Goal: Obtain resource: Download file/media

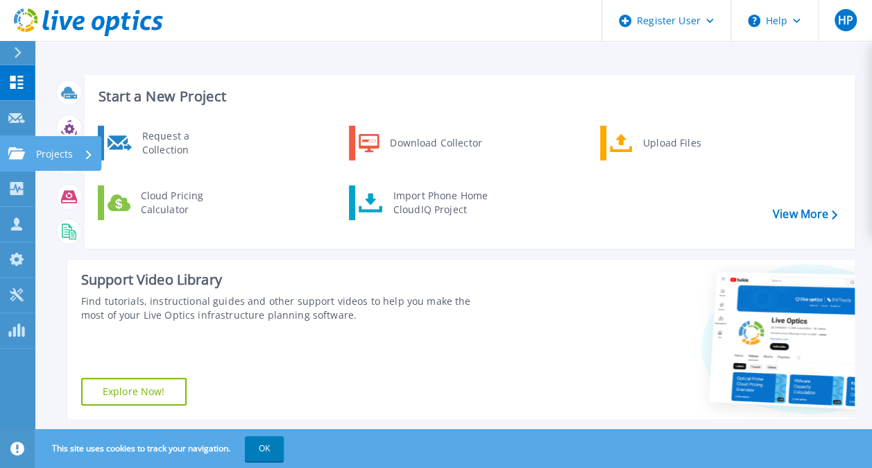
click at [14, 149] on icon at bounding box center [16, 153] width 17 height 12
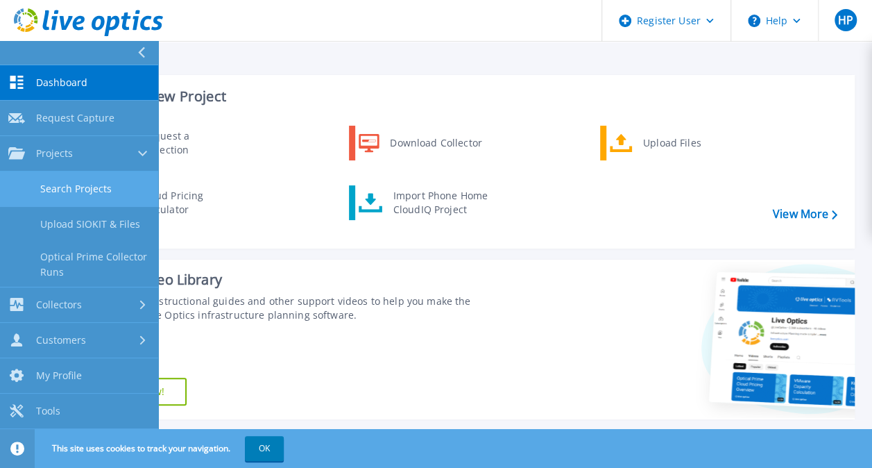
click at [57, 185] on link "Search Projects" at bounding box center [79, 188] width 158 height 35
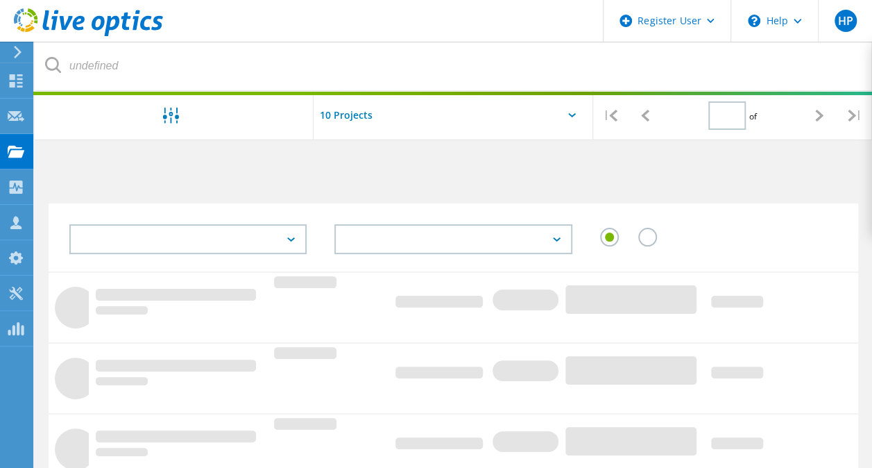
type input "1"
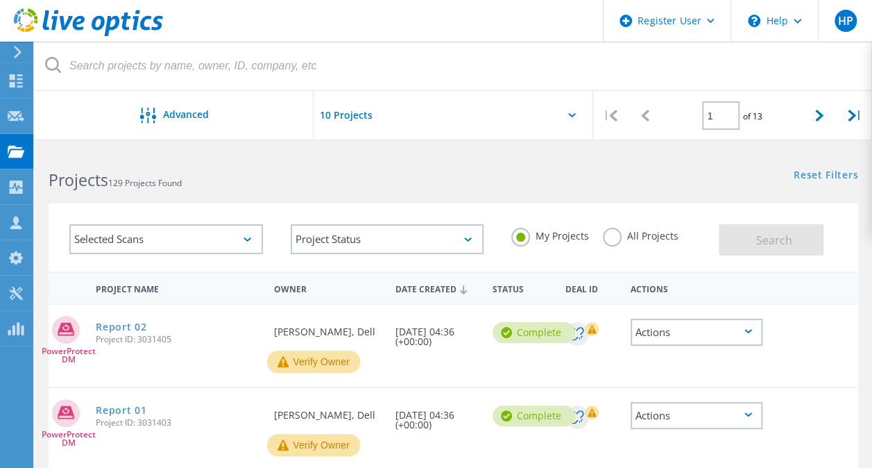
click at [612, 238] on label "All Projects" at bounding box center [641, 234] width 76 height 13
click at [0, 0] on input "All Projects" at bounding box center [0, 0] width 0 height 0
click at [572, 120] on div at bounding box center [453, 119] width 279 height 57
click at [221, 238] on div "Selected Scans" at bounding box center [166, 239] width 194 height 30
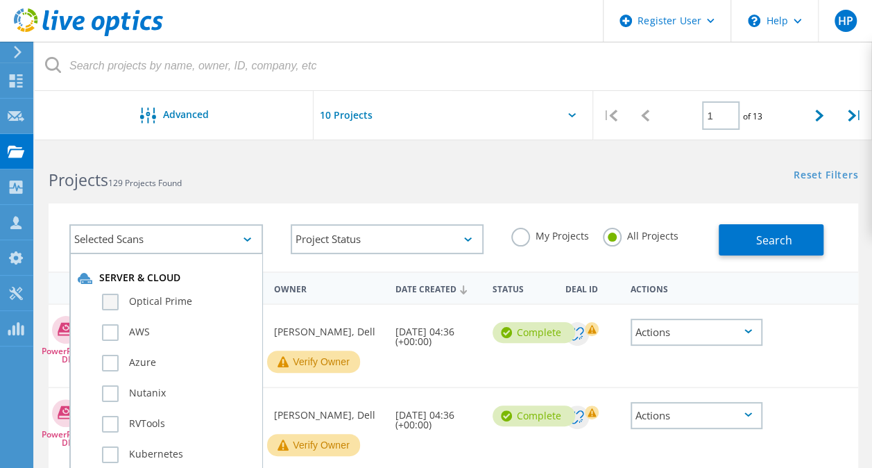
click at [114, 304] on label "Optical Prime" at bounding box center [178, 302] width 153 height 17
click at [0, 0] on input "Optical Prime" at bounding box center [0, 0] width 0 height 0
click at [228, 230] on div "Selected Scans 1" at bounding box center [166, 239] width 194 height 30
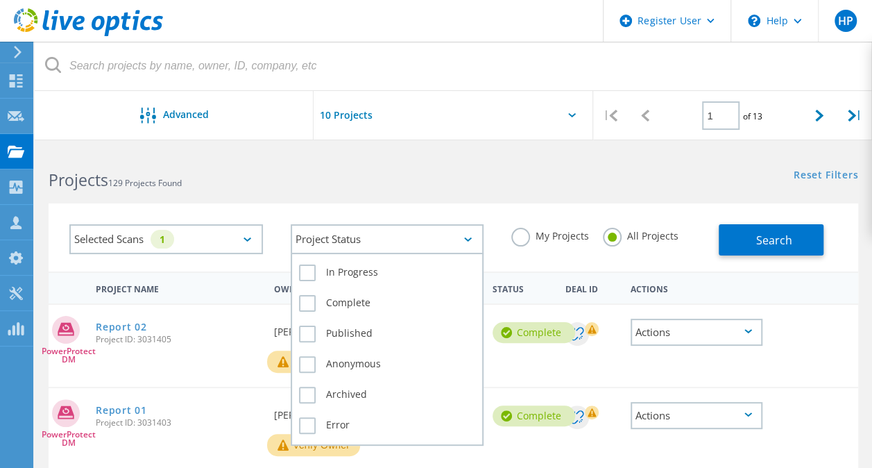
click at [357, 229] on div "Project Status" at bounding box center [388, 239] width 194 height 30
click at [309, 303] on label "Complete" at bounding box center [387, 303] width 177 height 17
click at [0, 0] on input "Complete" at bounding box center [0, 0] width 0 height 0
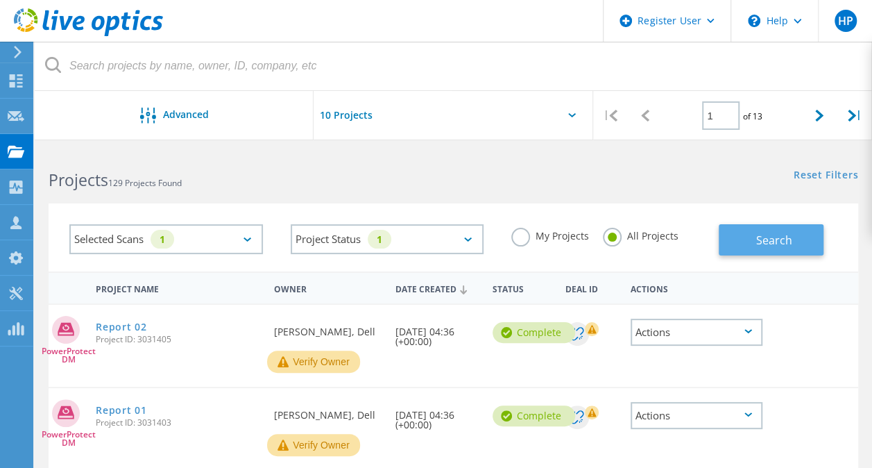
click at [782, 240] on span "Search" at bounding box center [774, 240] width 36 height 15
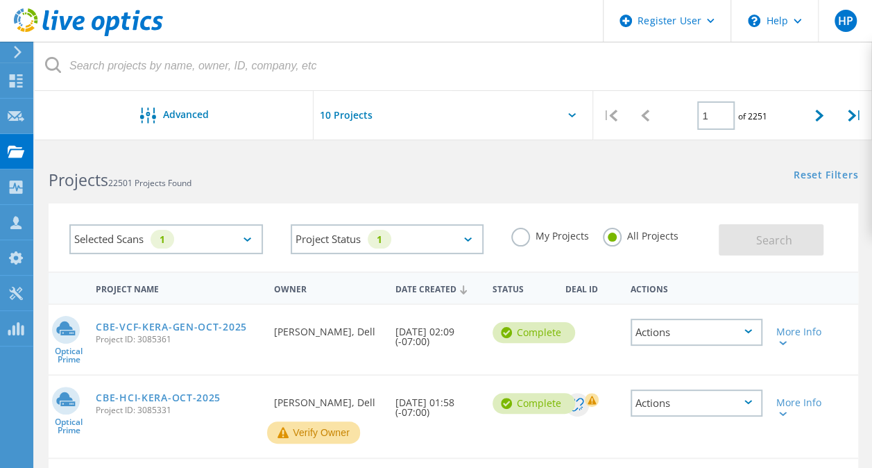
click at [575, 114] on icon at bounding box center [572, 115] width 8 height 4
click at [339, 125] on input "text" at bounding box center [383, 115] width 139 height 49
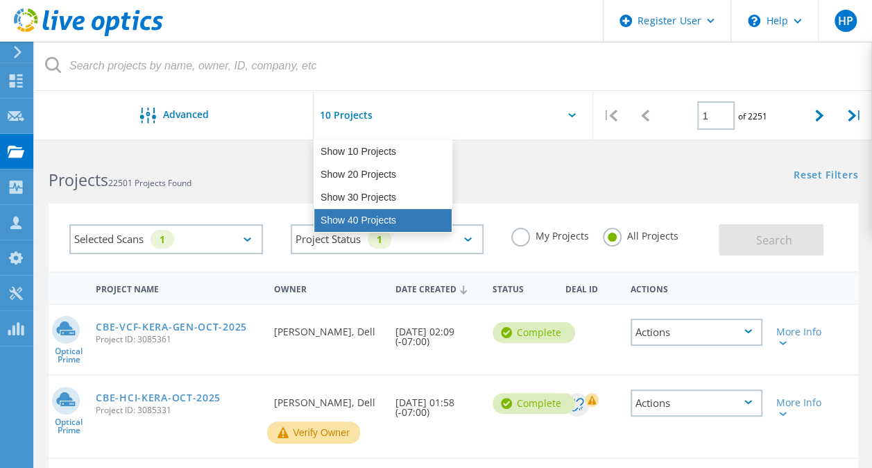
click at [343, 215] on div "Show 40 Projects" at bounding box center [382, 220] width 137 height 23
type input "Show 40 Projects"
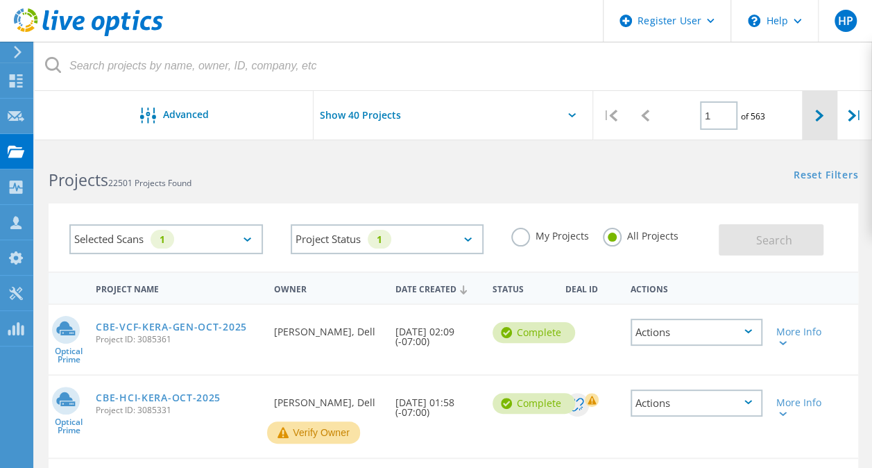
click at [824, 100] on div at bounding box center [819, 115] width 35 height 49
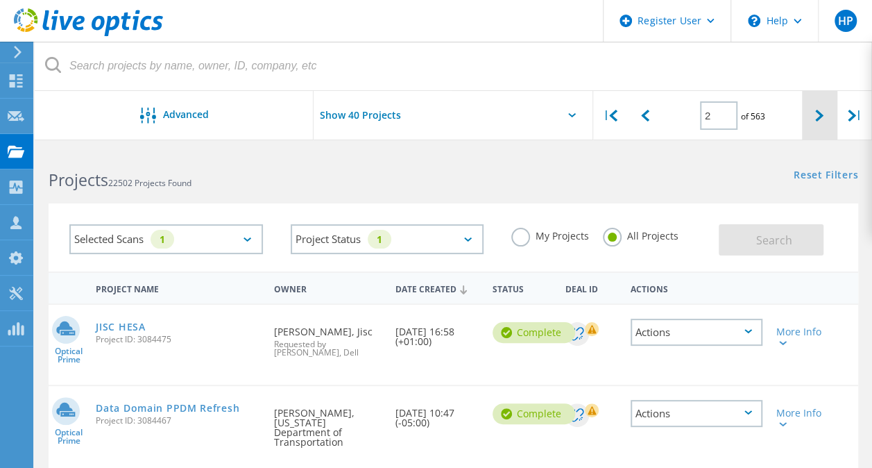
click at [824, 100] on div at bounding box center [819, 115] width 35 height 49
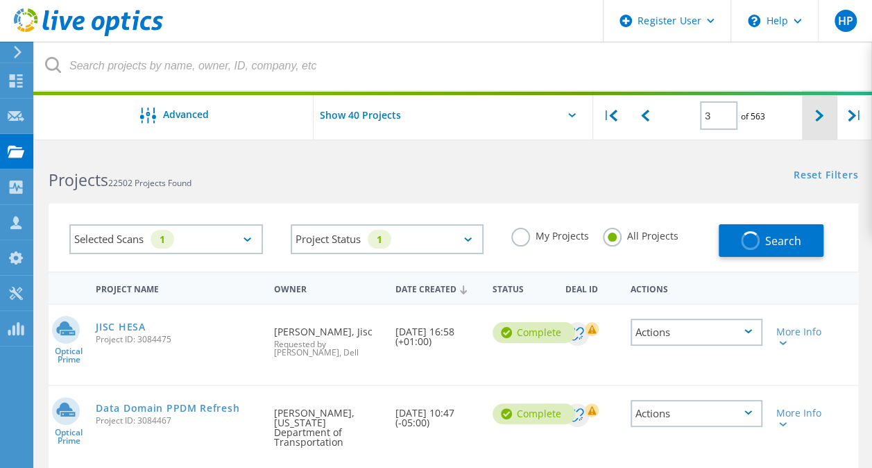
click at [824, 100] on div at bounding box center [819, 115] width 35 height 49
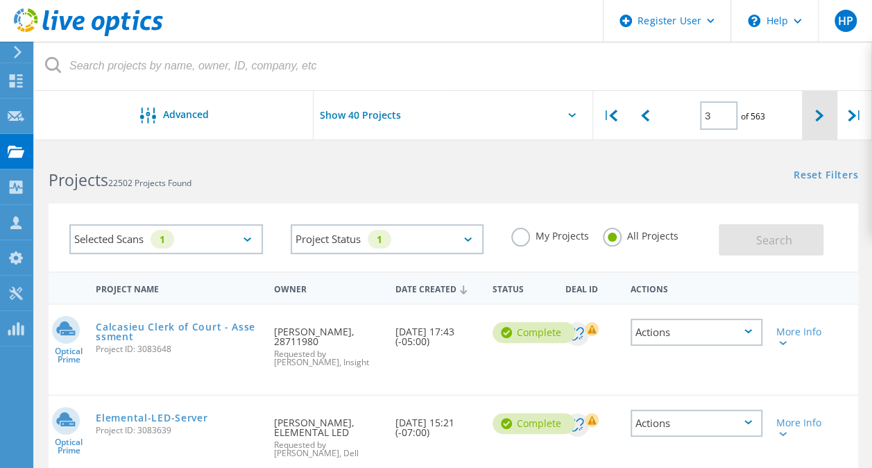
click at [824, 100] on div at bounding box center [819, 115] width 35 height 49
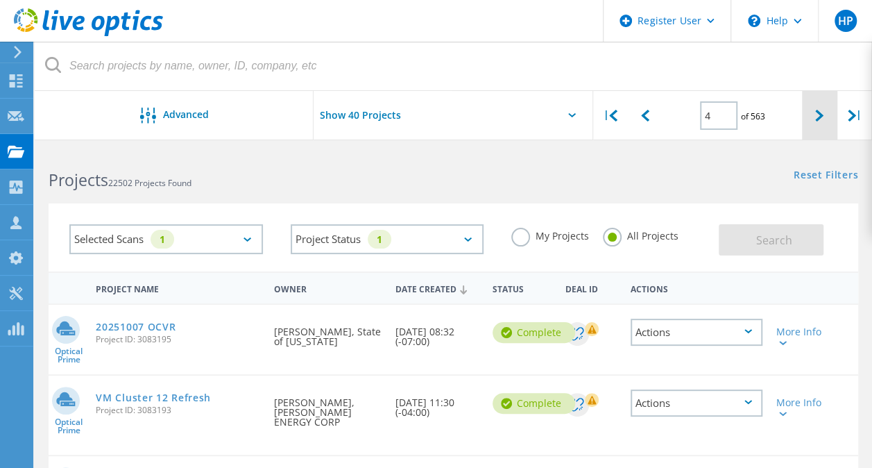
click at [824, 100] on div at bounding box center [819, 115] width 35 height 49
type input "5"
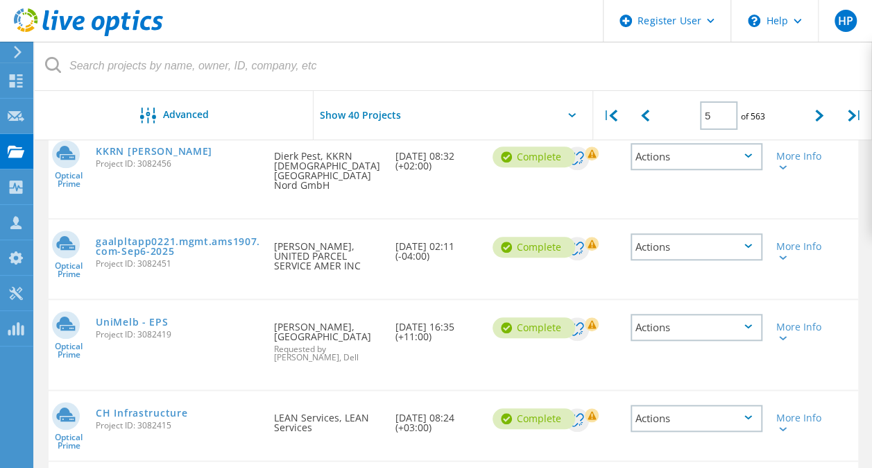
scroll to position [463, 0]
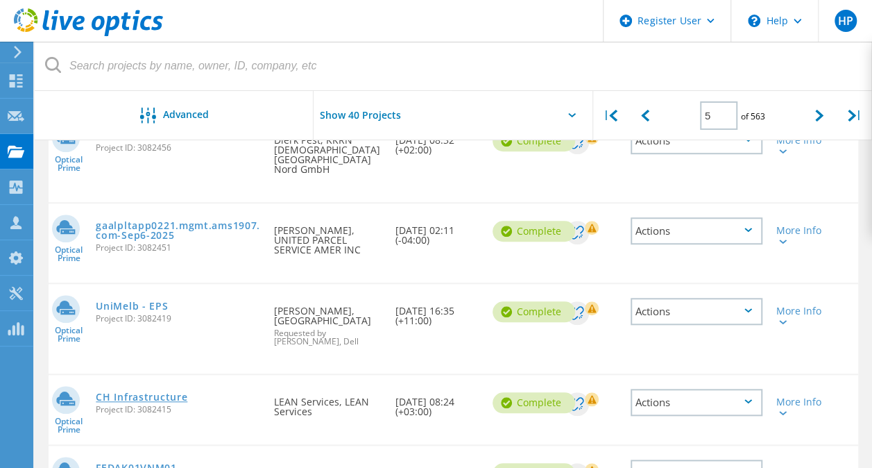
click at [117, 392] on link "CH Infrastructure" at bounding box center [142, 397] width 92 height 10
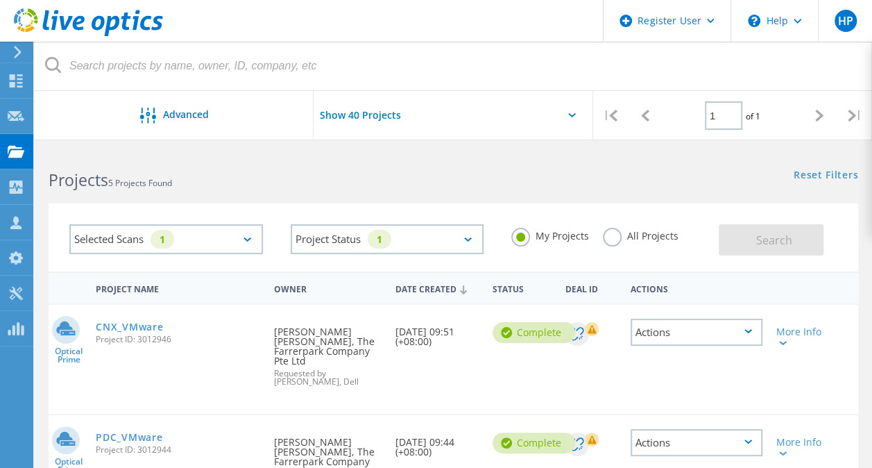
click at [407, 108] on input "Show 40 Projects" at bounding box center [383, 115] width 139 height 49
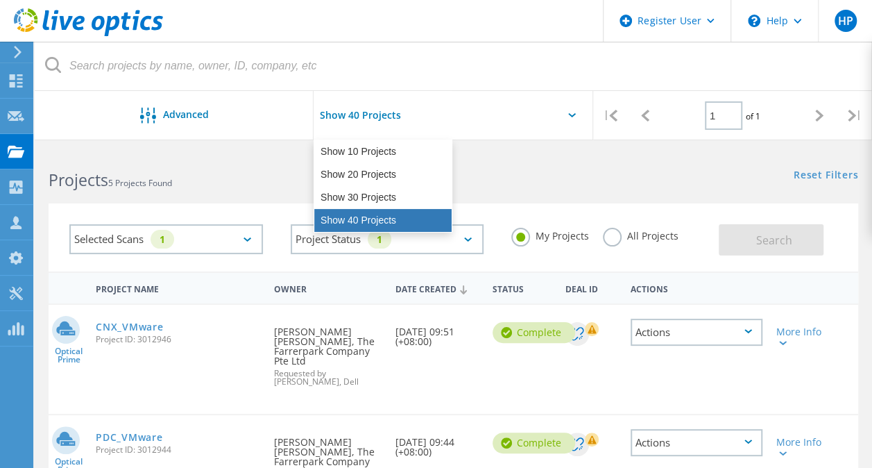
click at [353, 216] on div "Show 40 Projects" at bounding box center [382, 220] width 137 height 23
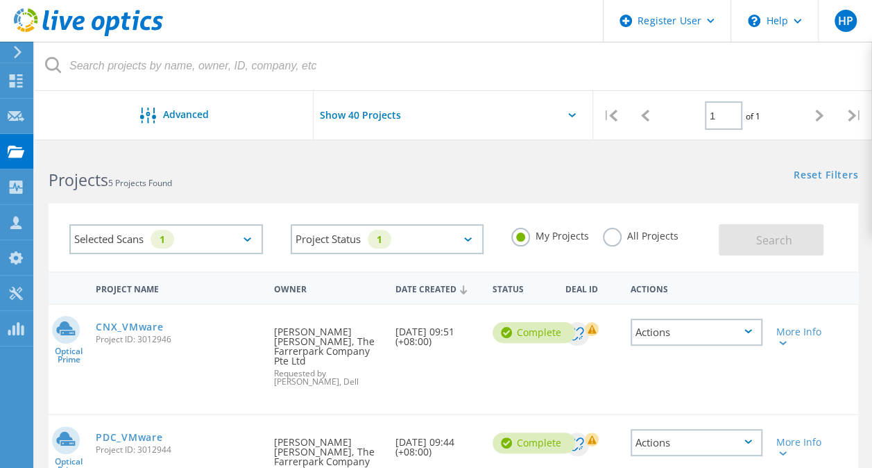
click at [614, 230] on label "All Projects" at bounding box center [641, 234] width 76 height 13
click at [0, 0] on input "All Projects" at bounding box center [0, 0] width 0 height 0
click at [752, 241] on button "Search" at bounding box center [771, 239] width 105 height 31
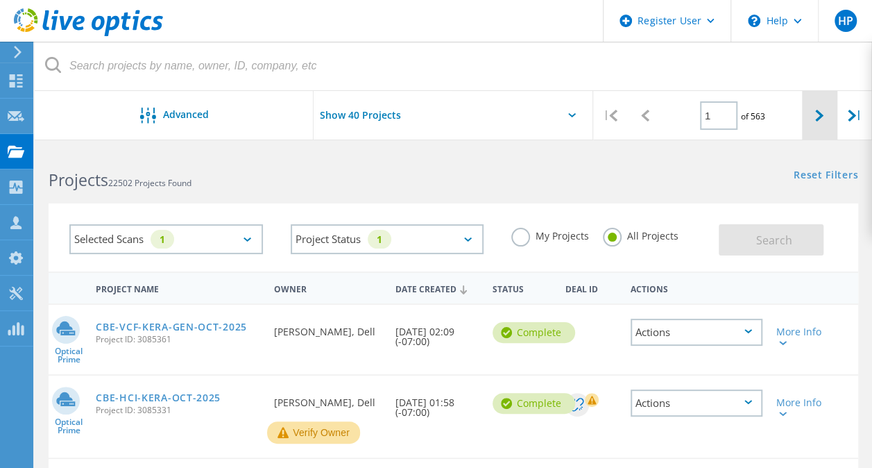
click at [822, 110] on icon at bounding box center [820, 116] width 8 height 12
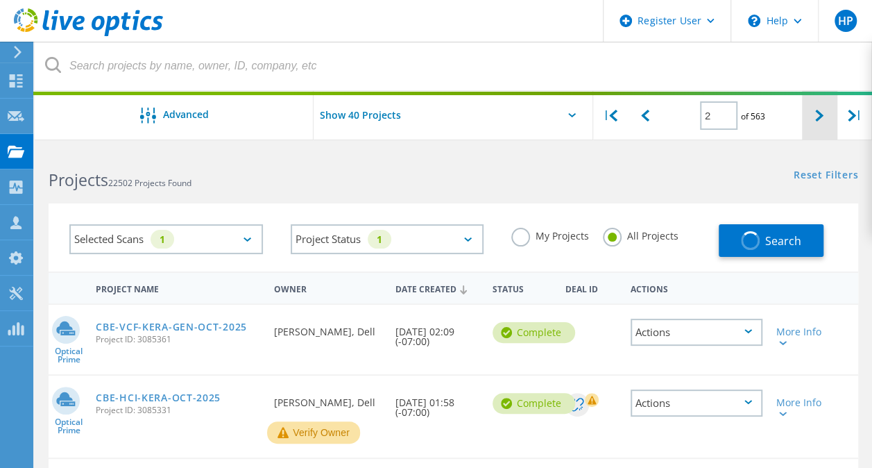
click at [822, 110] on icon at bounding box center [820, 116] width 8 height 12
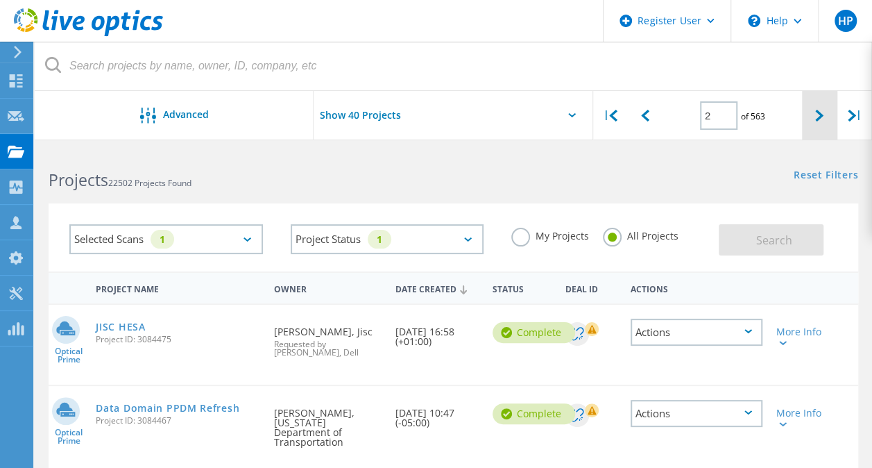
click at [822, 110] on icon at bounding box center [820, 116] width 8 height 12
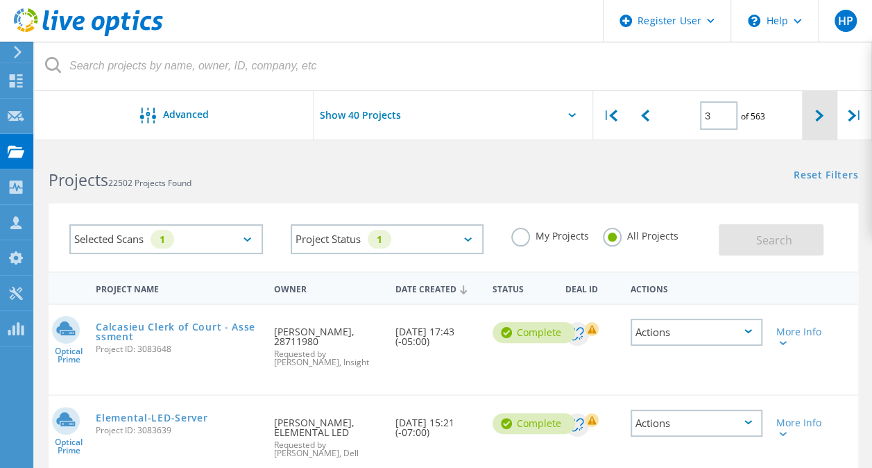
click at [822, 110] on icon at bounding box center [820, 116] width 8 height 12
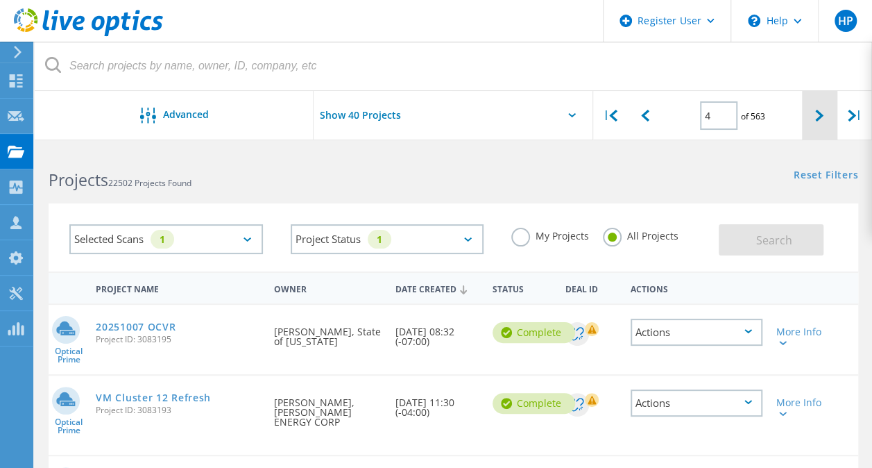
click at [822, 110] on icon at bounding box center [820, 116] width 8 height 12
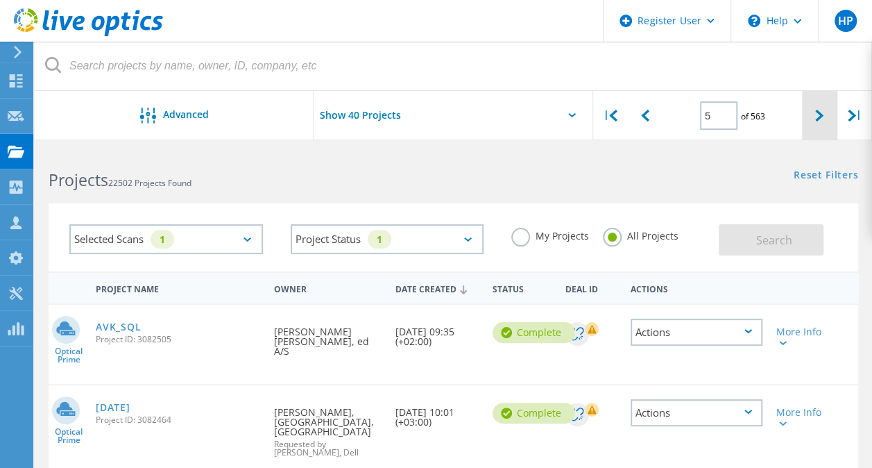
click at [822, 110] on icon at bounding box center [820, 116] width 8 height 12
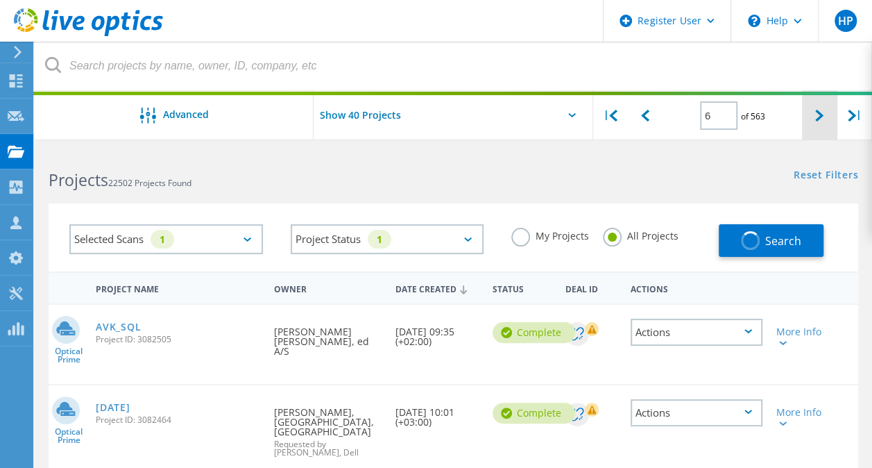
click at [822, 110] on icon at bounding box center [820, 116] width 8 height 12
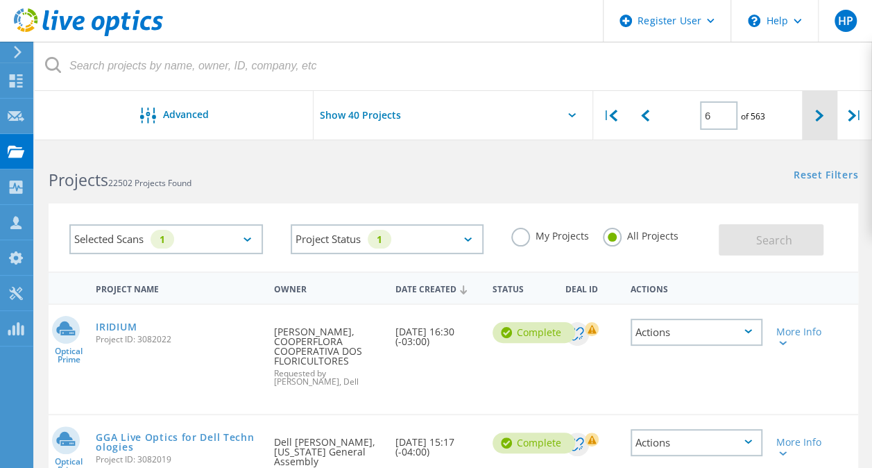
click at [822, 110] on icon at bounding box center [820, 116] width 8 height 12
type input "7"
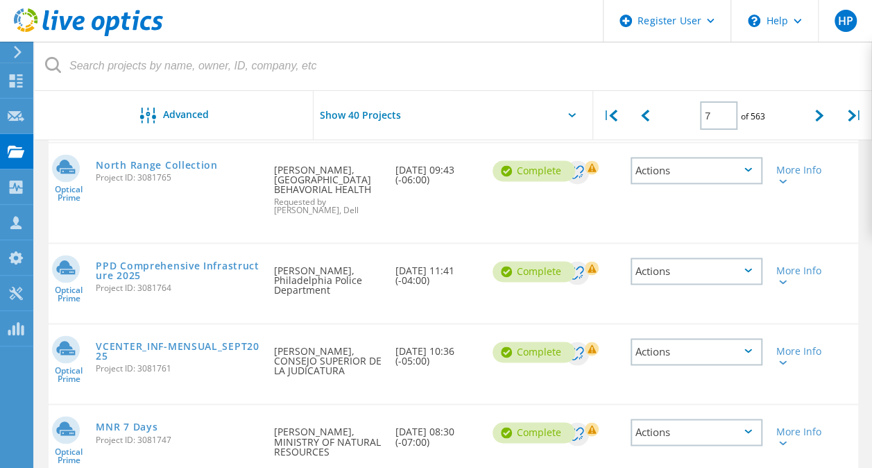
scroll to position [850, 0]
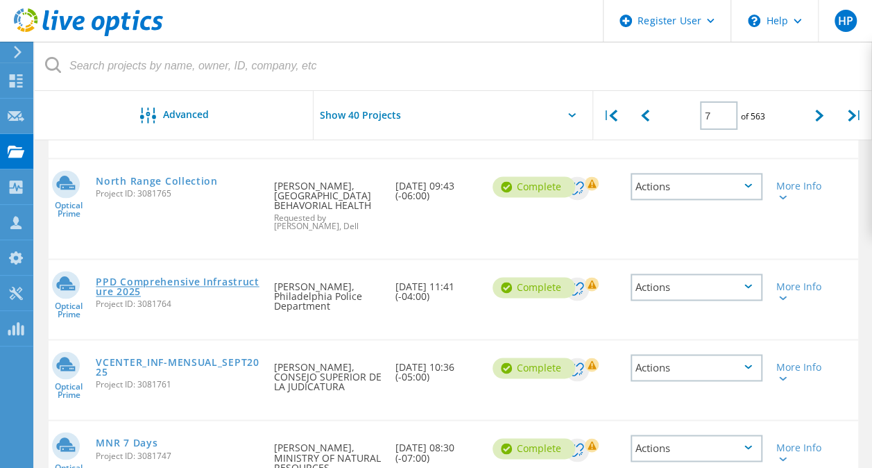
click at [165, 286] on link "PPD Comprehensive Infrastructure 2025" at bounding box center [178, 286] width 164 height 19
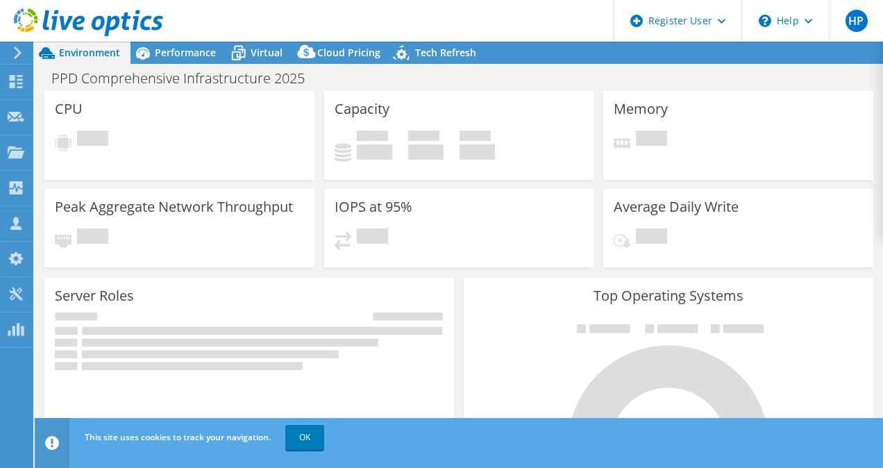
select select "USD"
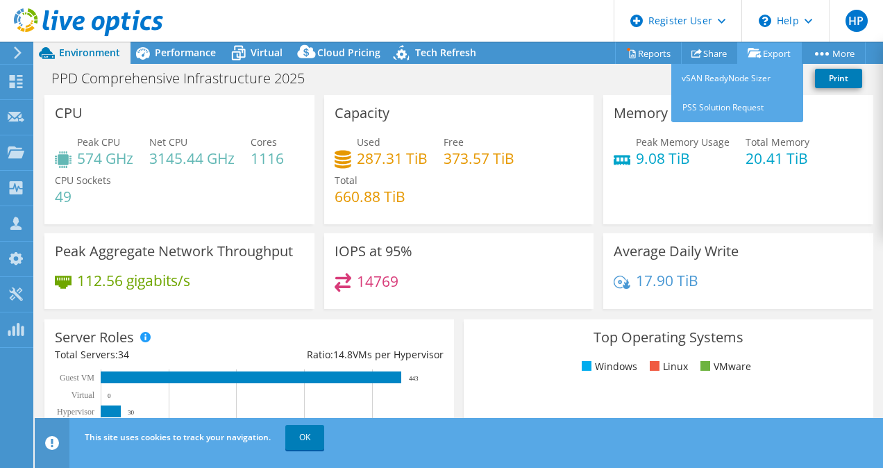
click at [766, 47] on link "Export" at bounding box center [769, 53] width 65 height 22
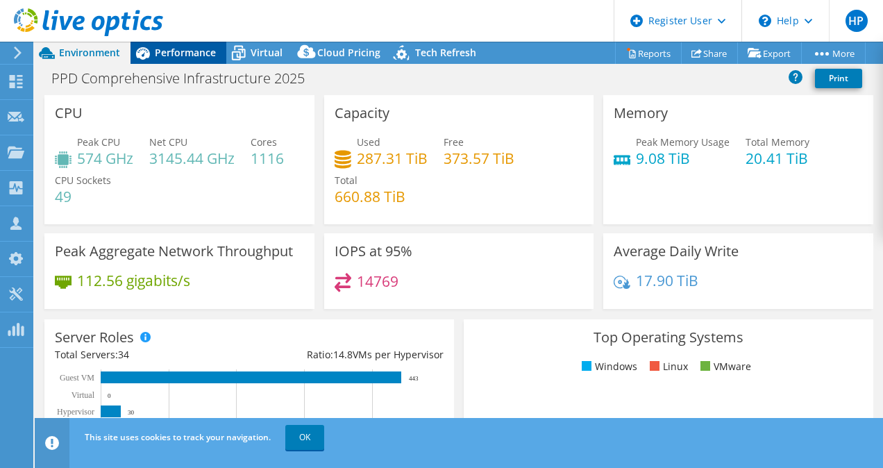
click at [187, 46] on span "Performance" at bounding box center [185, 52] width 61 height 13
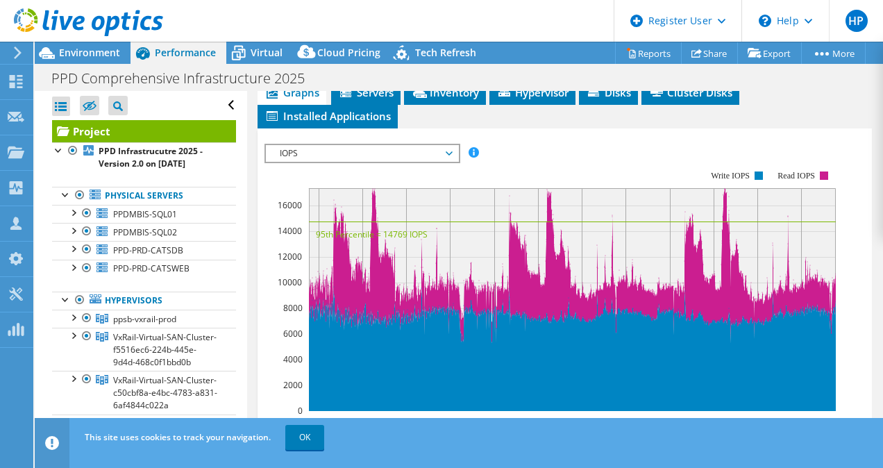
scroll to position [405, 0]
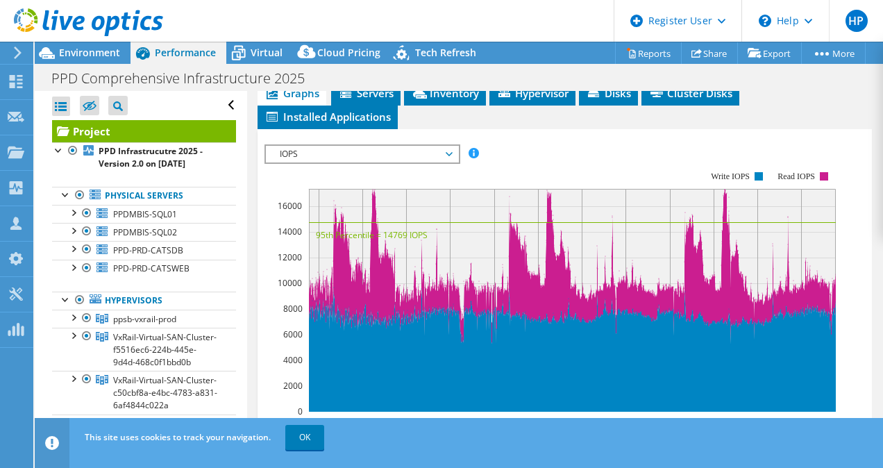
click at [341, 137] on div "IOPS Disk Throughput IO Size Latency Queue Depth CPU Percentage Memory Page Fau…" at bounding box center [564, 377] width 601 height 481
click at [339, 138] on div "IOPS Disk Throughput IO Size Latency Queue Depth CPU Percentage Memory Page Fau…" at bounding box center [564, 377] width 601 height 481
click at [337, 146] on span "IOPS" at bounding box center [362, 154] width 178 height 17
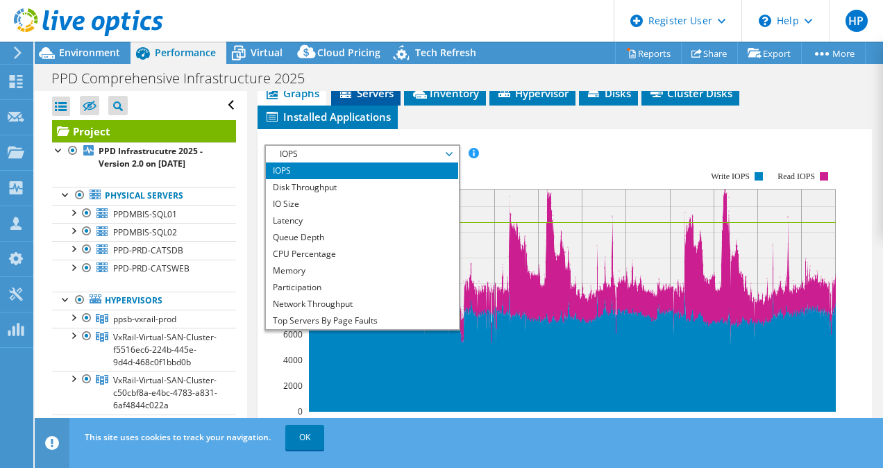
click at [371, 96] on li "Servers" at bounding box center [365, 94] width 69 height 24
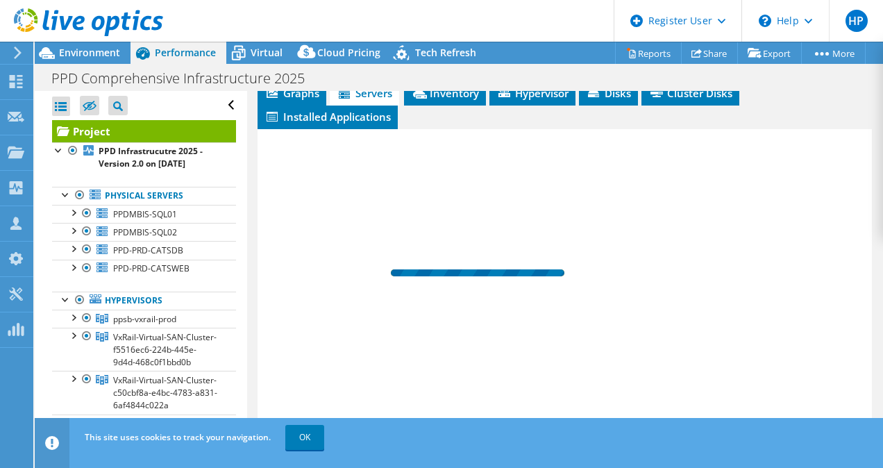
scroll to position [371, 0]
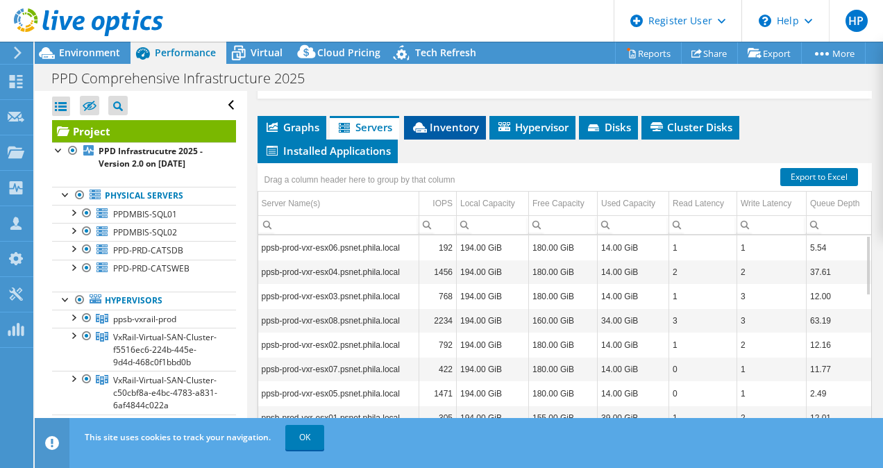
click at [456, 125] on span "Inventory" at bounding box center [445, 127] width 68 height 14
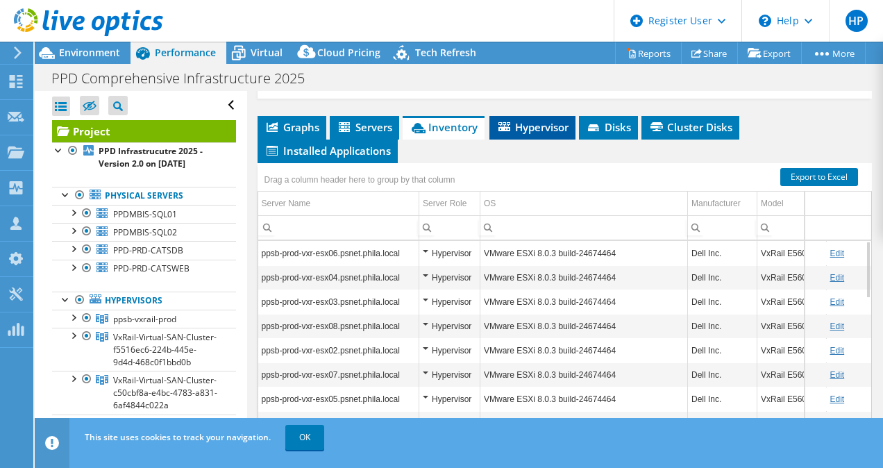
click at [546, 127] on span "Hypervisor" at bounding box center [532, 127] width 72 height 14
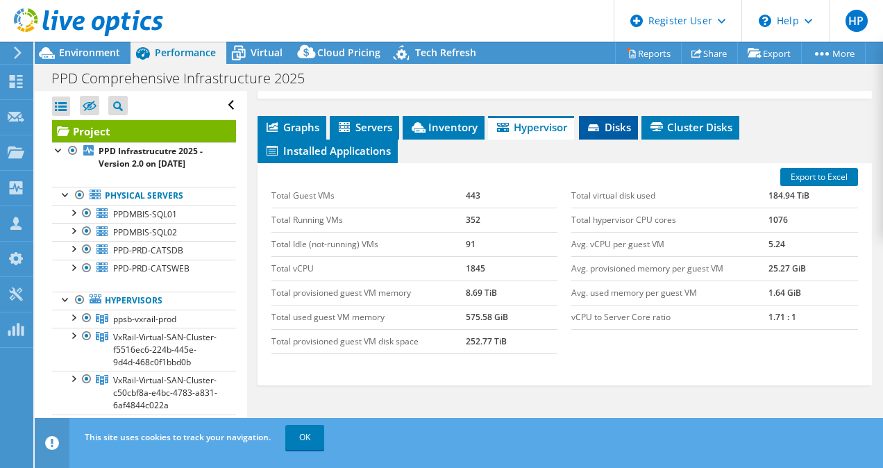
click at [618, 120] on span "Disks" at bounding box center [608, 127] width 45 height 14
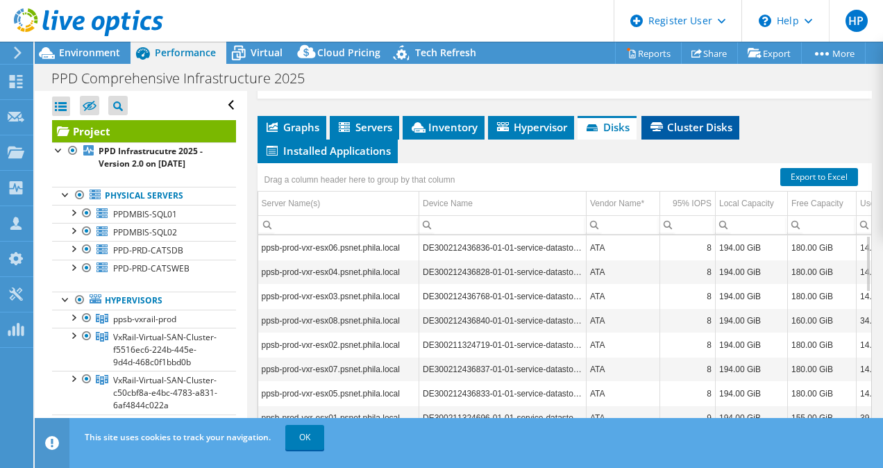
click at [677, 128] on span "Cluster Disks" at bounding box center [690, 127] width 84 height 14
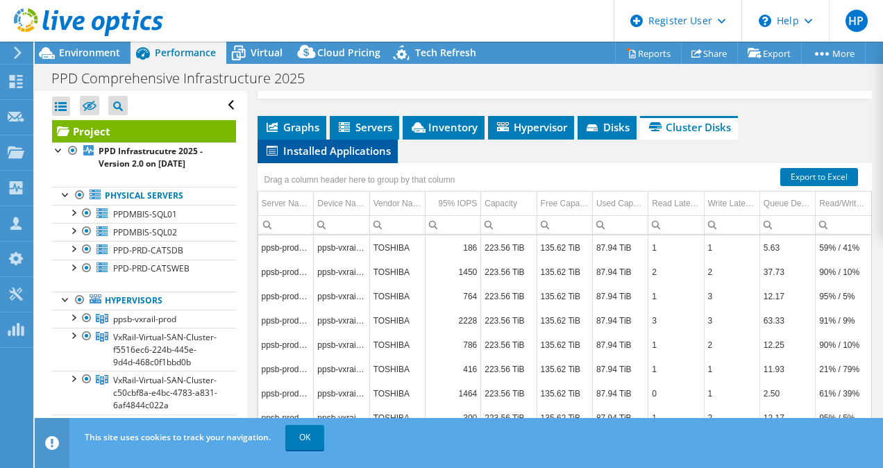
click at [305, 150] on span "Installed Applications" at bounding box center [327, 151] width 126 height 14
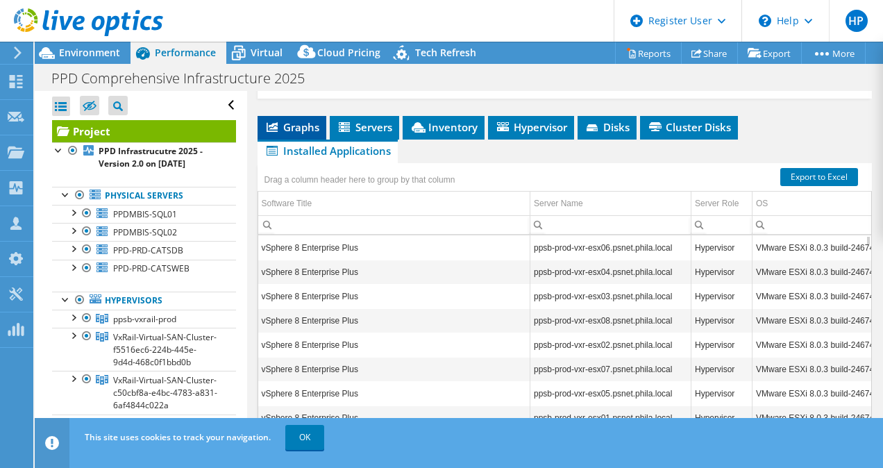
click at [292, 120] on span "Graphs" at bounding box center [291, 127] width 55 height 14
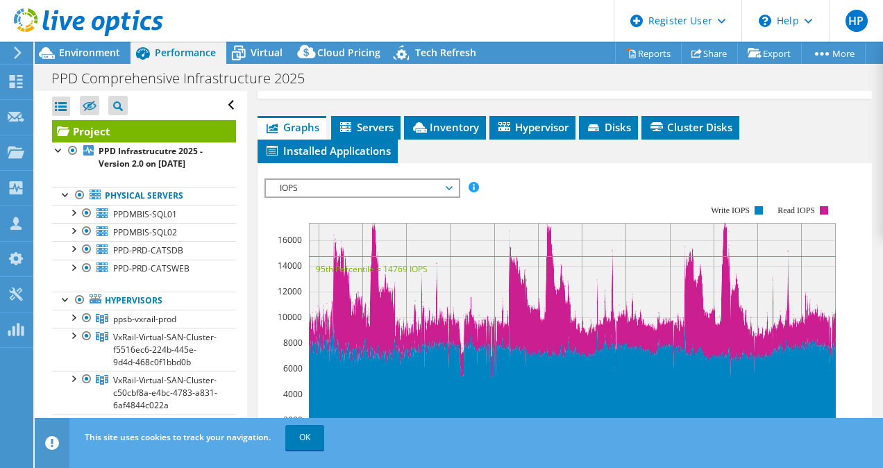
click at [348, 183] on span "IOPS" at bounding box center [362, 188] width 178 height 17
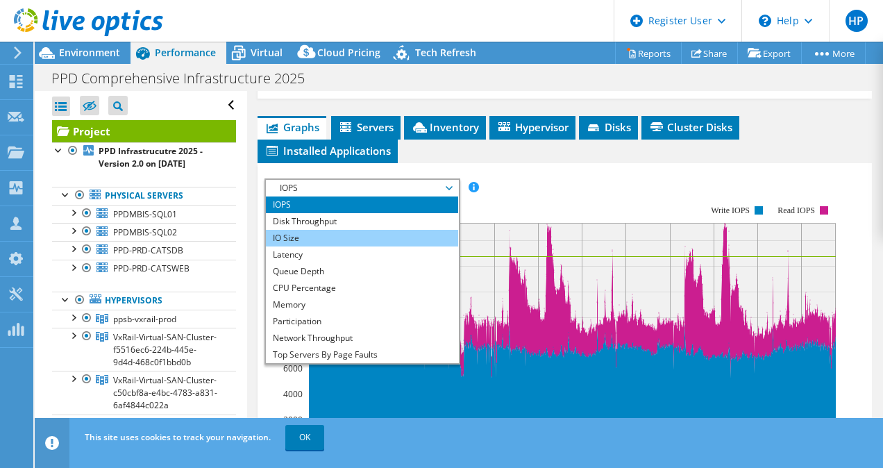
scroll to position [50, 0]
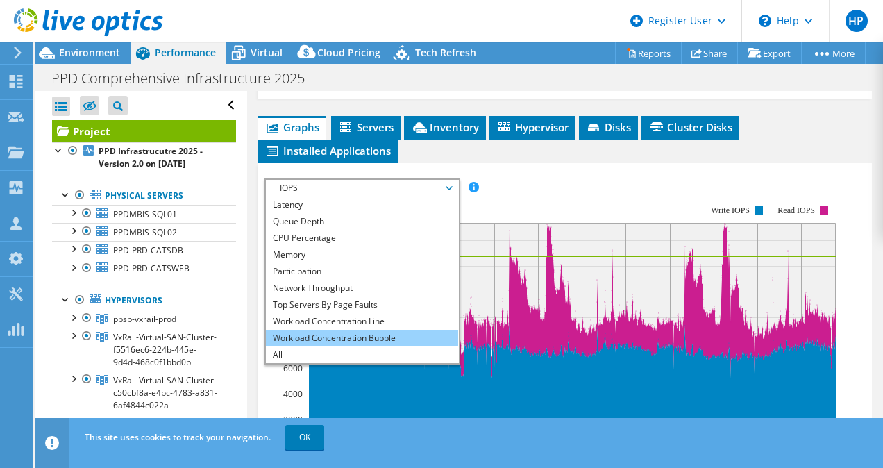
click at [341, 330] on li "Workload Concentration Bubble" at bounding box center [362, 338] width 192 height 17
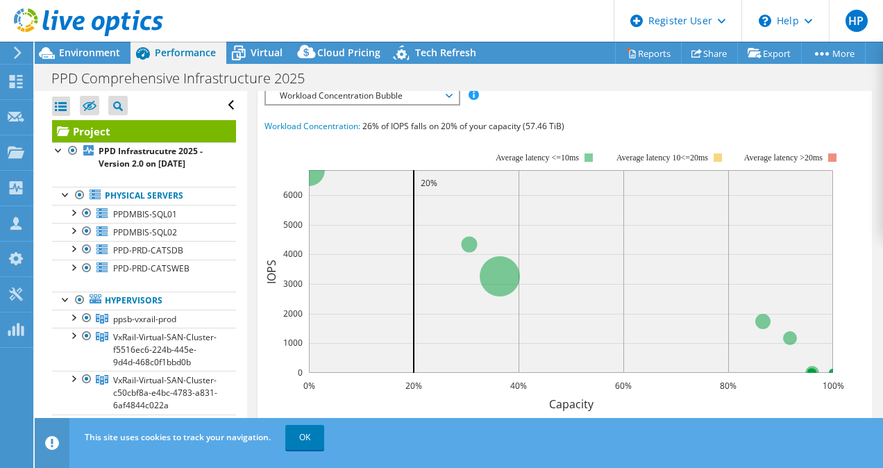
scroll to position [466, 0]
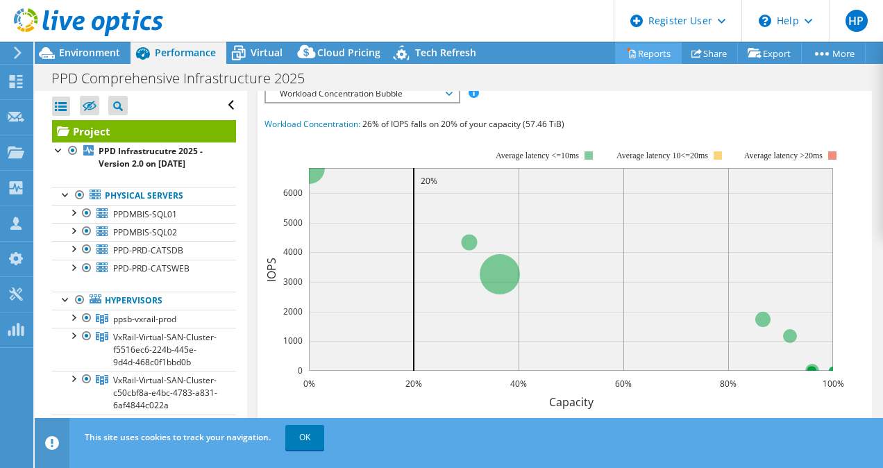
click at [643, 54] on link "Reports" at bounding box center [648, 53] width 67 height 22
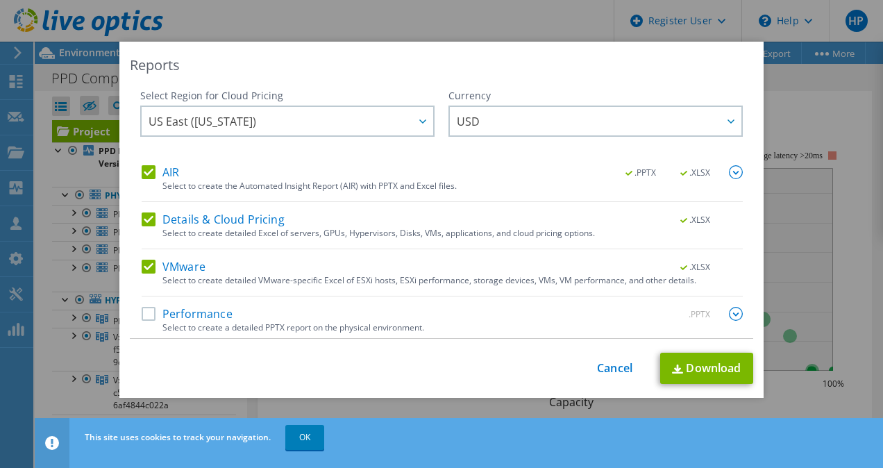
scroll to position [3, 0]
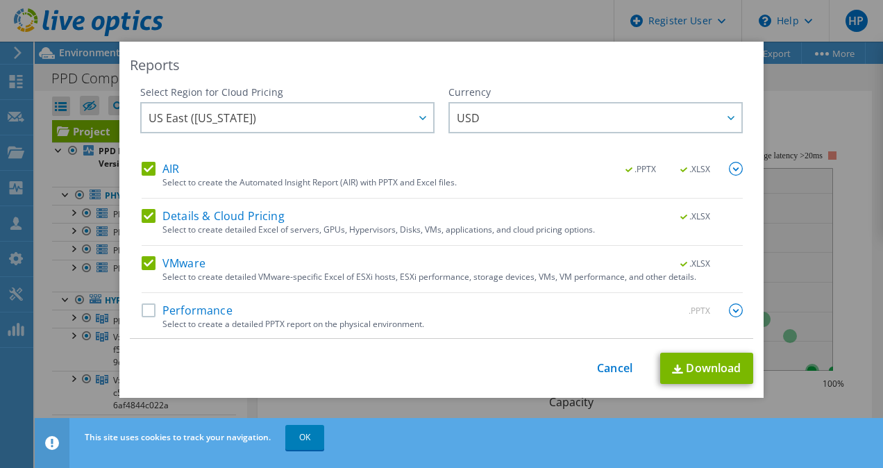
click at [142, 312] on label "Performance" at bounding box center [187, 310] width 91 height 14
click at [0, 0] on input "Performance" at bounding box center [0, 0] width 0 height 0
click at [686, 376] on link "Download" at bounding box center [706, 368] width 93 height 31
click at [368, 6] on div "Reports Select Region for Cloud Pricing Asia Pacific ([GEOGRAPHIC_DATA]) [GEOGR…" at bounding box center [441, 234] width 883 height 468
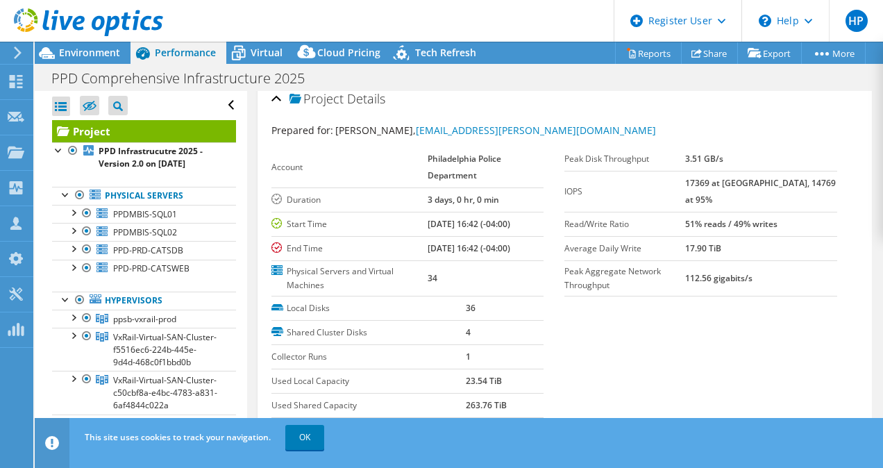
scroll to position [0, 0]
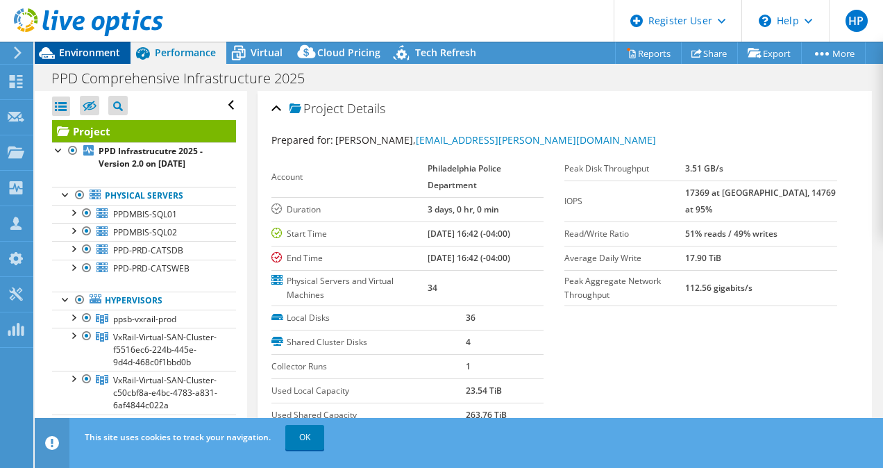
click at [81, 57] on span "Environment" at bounding box center [89, 52] width 61 height 13
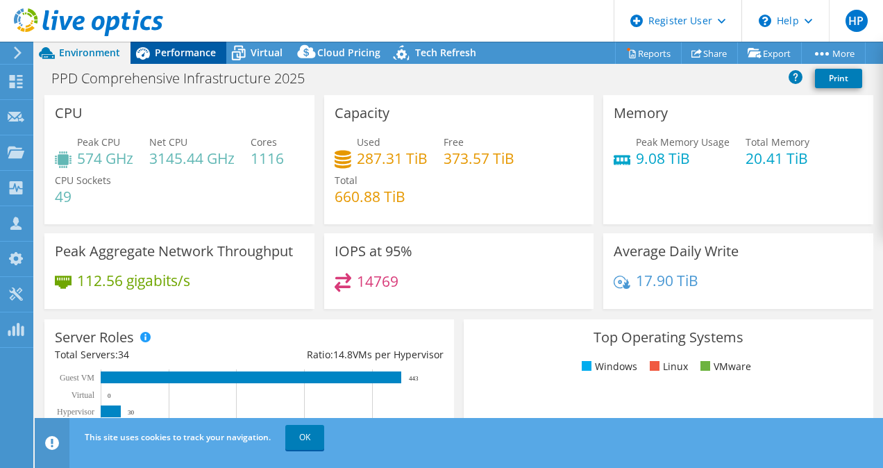
click at [174, 61] on div "Performance" at bounding box center [178, 53] width 96 height 22
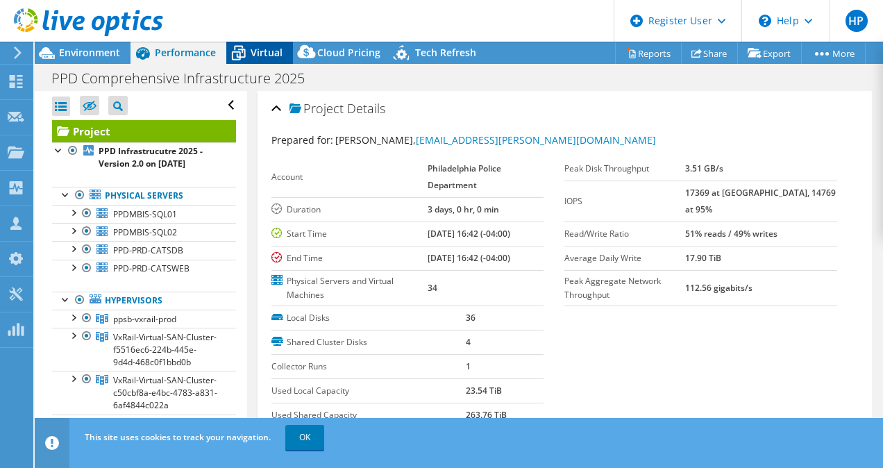
click at [265, 56] on span "Virtual" at bounding box center [267, 52] width 32 height 13
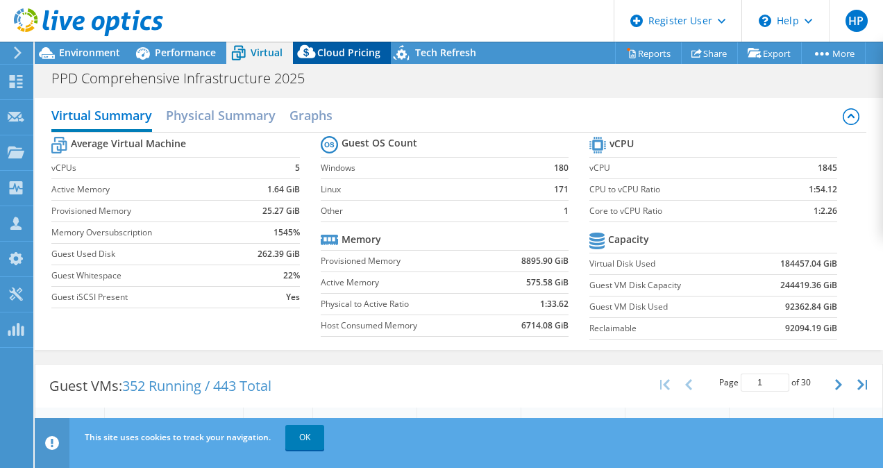
click at [366, 58] on span "Cloud Pricing" at bounding box center [348, 52] width 63 height 13
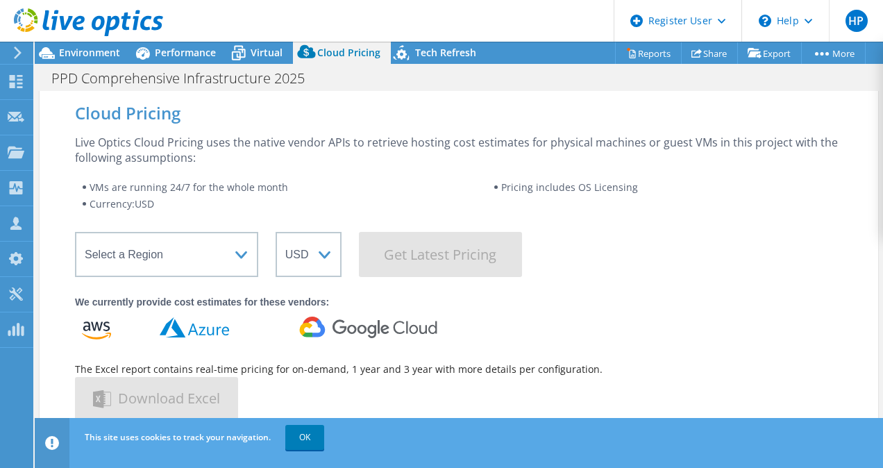
click at [110, 46] on div at bounding box center [81, 23] width 163 height 47
click at [96, 50] on span "Environment" at bounding box center [89, 52] width 61 height 13
